Goal: Task Accomplishment & Management: Complete application form

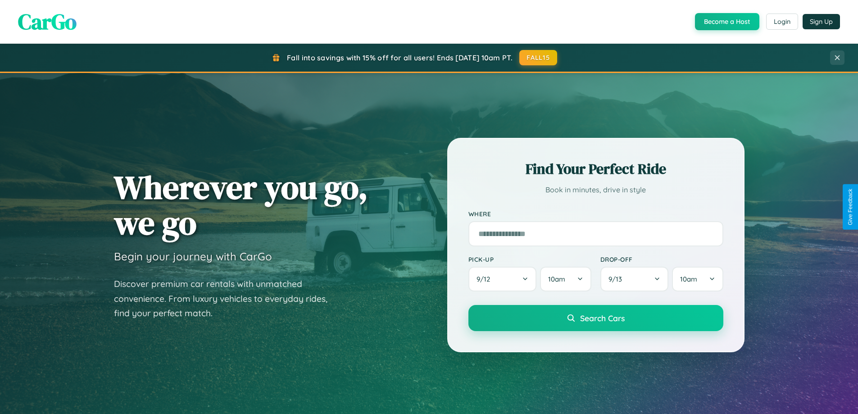
scroll to position [1732, 0]
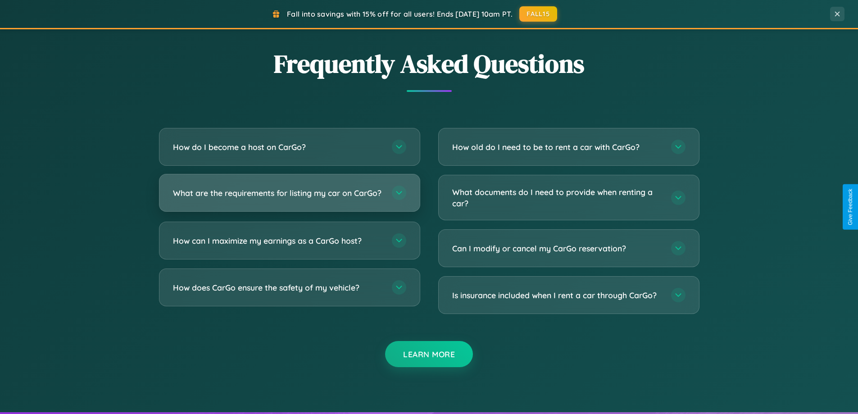
click at [289, 197] on h3 "What are the requirements for listing my car on CarGo?" at bounding box center [278, 192] width 210 height 11
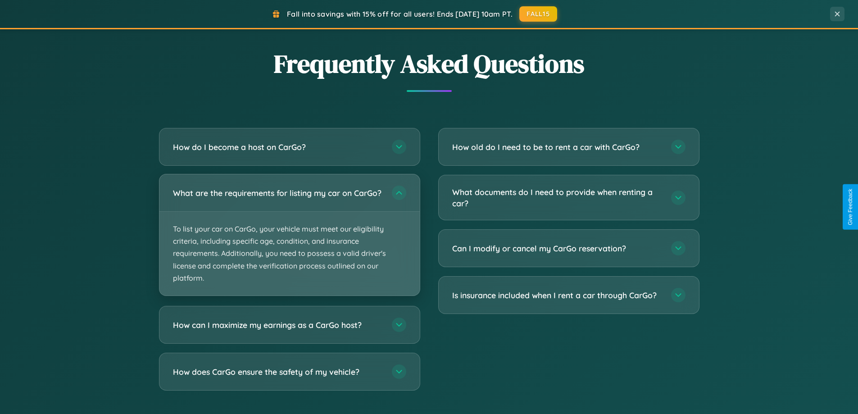
click at [289, 239] on p "To list your car on CarGo, your vehicle must meet our eligibility criteria, inc…" at bounding box center [289, 254] width 260 height 84
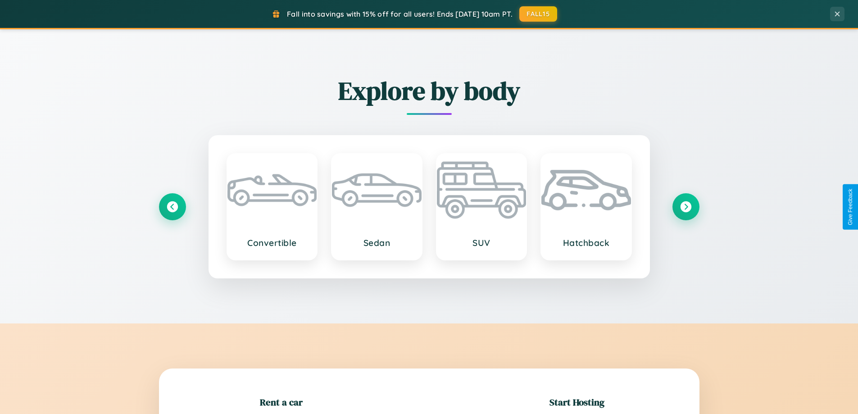
scroll to position [194, 0]
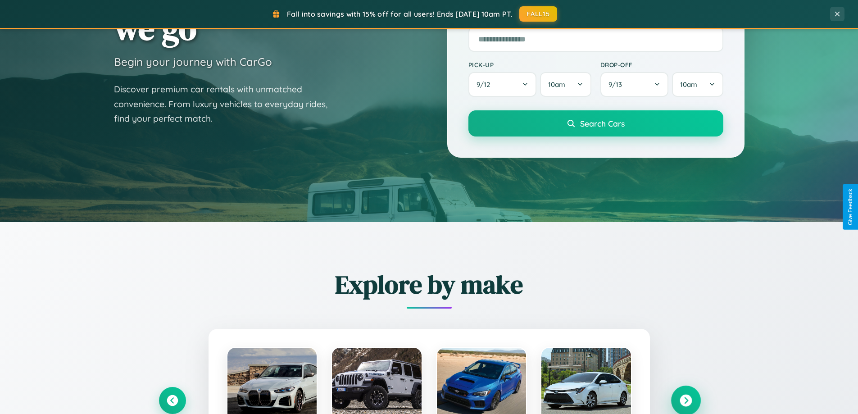
click at [685, 400] on icon at bounding box center [685, 400] width 12 height 12
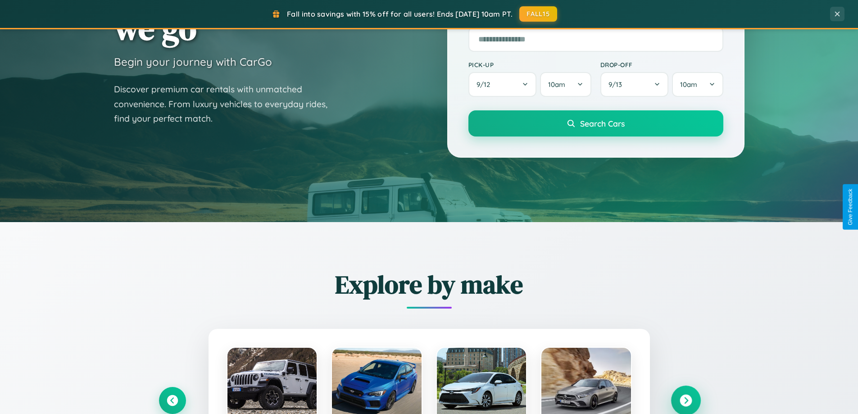
click at [685, 399] on icon at bounding box center [685, 400] width 12 height 12
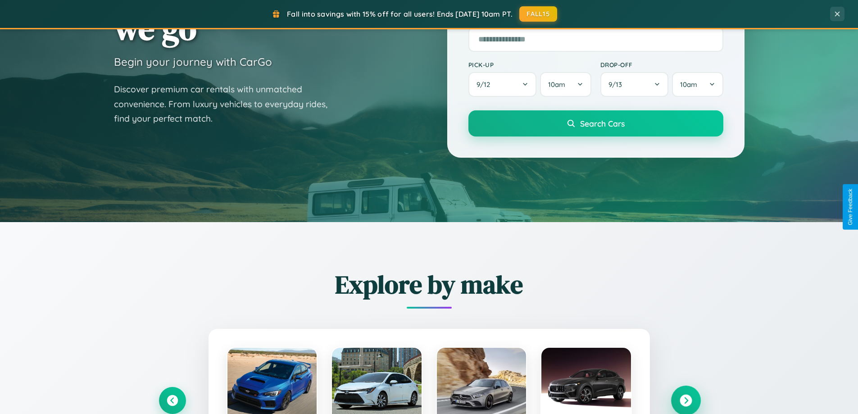
click at [685, 399] on icon at bounding box center [685, 400] width 12 height 12
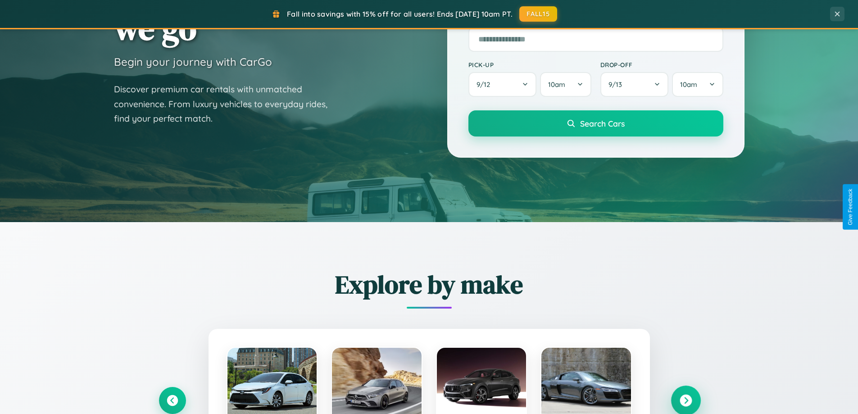
click at [685, 399] on icon at bounding box center [685, 400] width 12 height 12
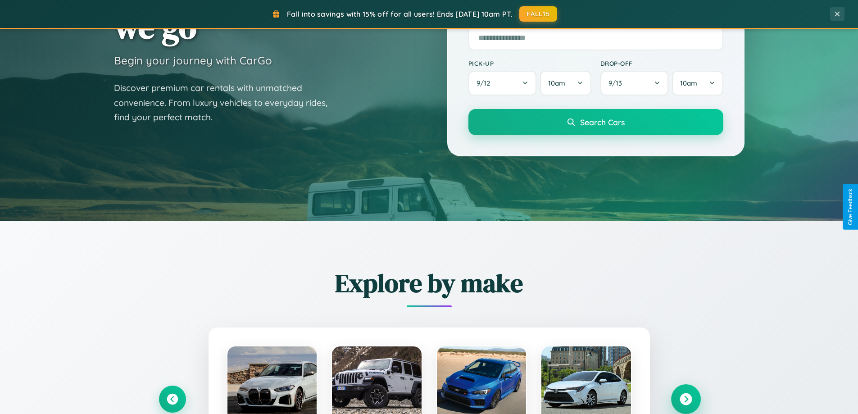
scroll to position [1446, 0]
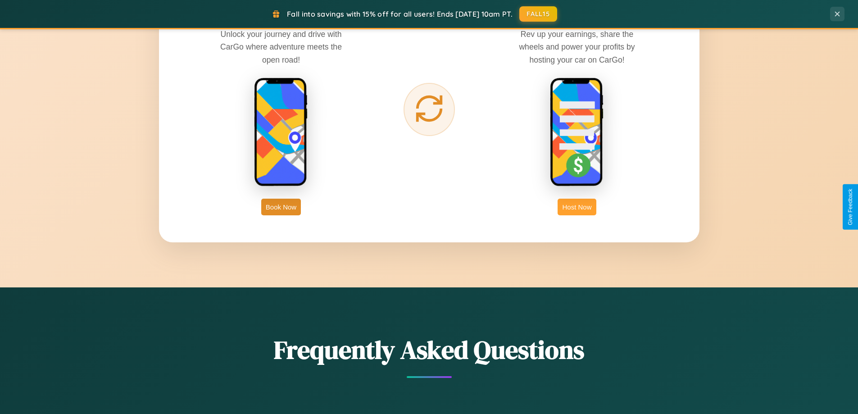
click at [577, 207] on button "Host Now" at bounding box center [576, 207] width 38 height 17
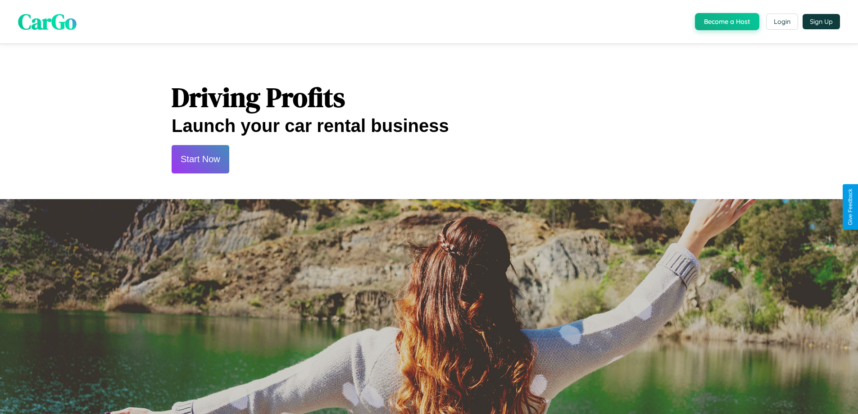
click at [200, 159] on button "Start Now" at bounding box center [201, 159] width 58 height 28
